Goal: Check status: Check status

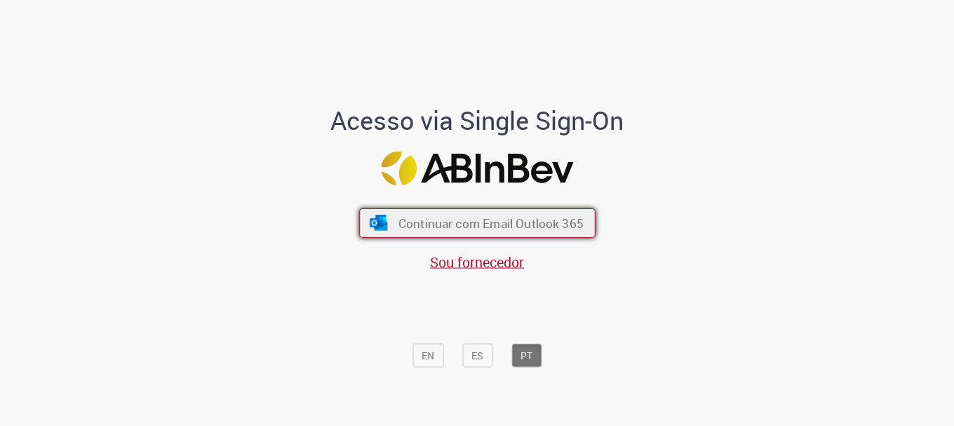
click at [425, 224] on span "Continuar com Email Outlook 365" at bounding box center [490, 223] width 185 height 16
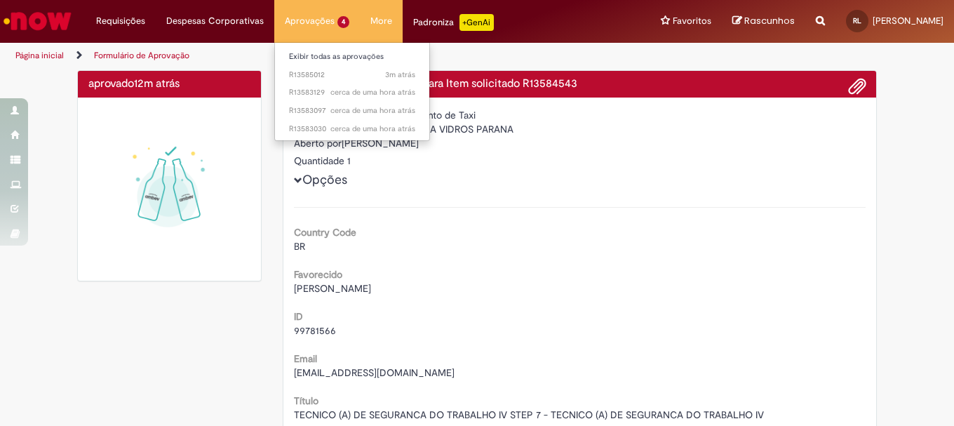
click at [335, 21] on li "Aprovações 4 Exibir todas as aprovações 3m atrás 3 minutos atrás R13585012 cerc…" at bounding box center [317, 21] width 86 height 42
click at [309, 108] on span "cerca de uma hora atrás cerca de uma hora atrás R13583097" at bounding box center [352, 110] width 126 height 11
